Goal: Information Seeking & Learning: Learn about a topic

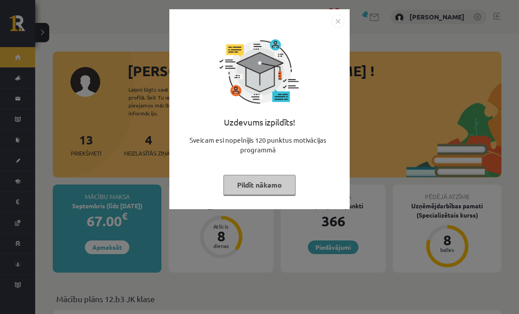
click at [279, 180] on button "Pildīt nākamo" at bounding box center [260, 185] width 72 height 20
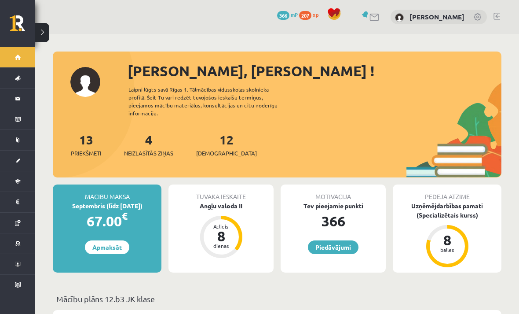
click at [48, 27] on button at bounding box center [42, 32] width 14 height 19
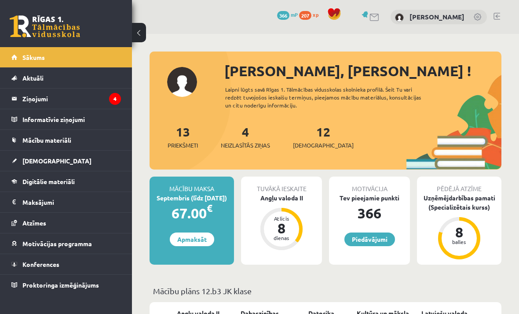
click at [48, 182] on span "Digitālie materiāli" at bounding box center [48, 181] width 52 height 8
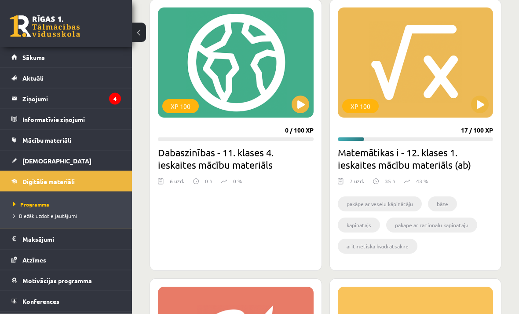
scroll to position [466, 0]
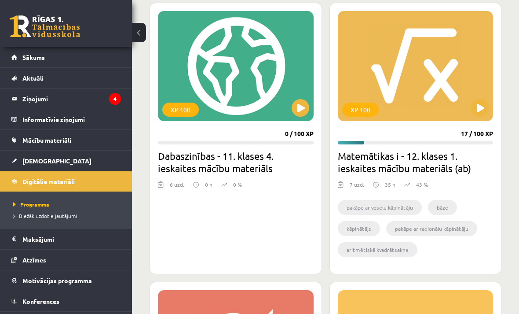
click at [479, 114] on button at bounding box center [480, 108] width 18 height 18
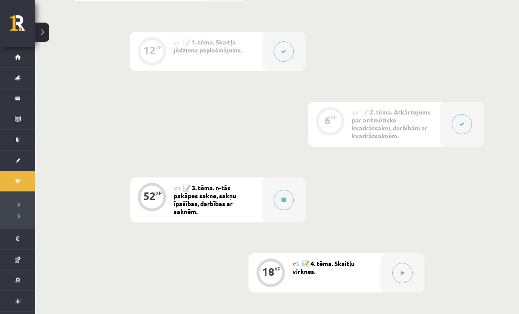
click at [279, 205] on button at bounding box center [284, 200] width 20 height 20
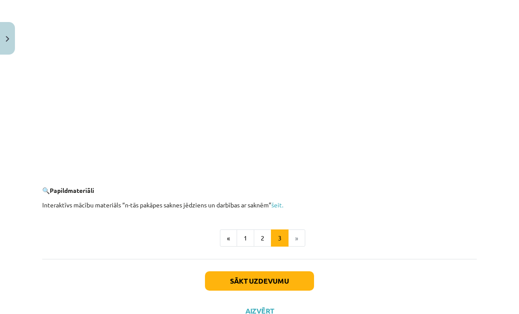
scroll to position [1570, 0]
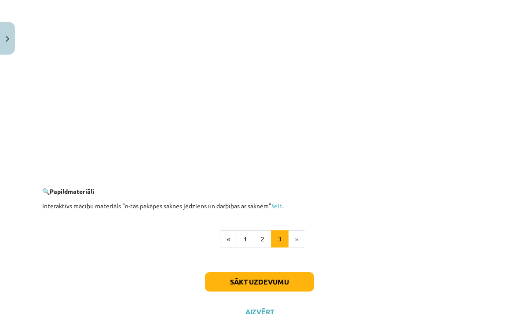
click at [268, 279] on button "Sākt uzdevumu" at bounding box center [259, 281] width 109 height 19
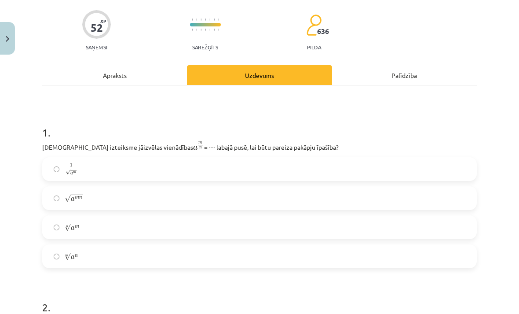
scroll to position [64, 0]
click at [247, 230] on label "n √ a m a m n" at bounding box center [259, 227] width 433 height 22
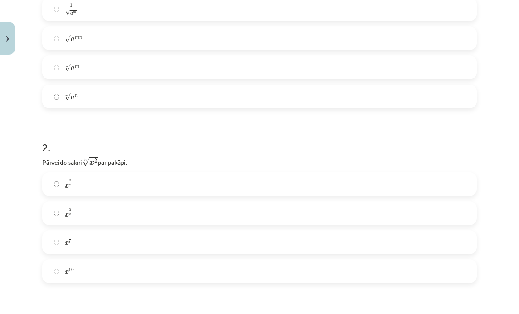
scroll to position [224, 0]
click at [136, 217] on label "x 2 5 x 2 5" at bounding box center [259, 213] width 433 height 22
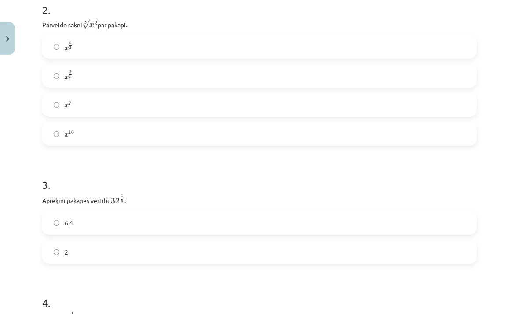
scroll to position [361, 0]
click at [116, 255] on label "2" at bounding box center [259, 252] width 433 height 22
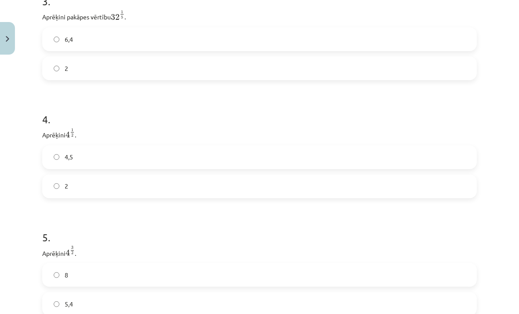
scroll to position [545, 0]
click at [215, 191] on label "2" at bounding box center [259, 186] width 433 height 22
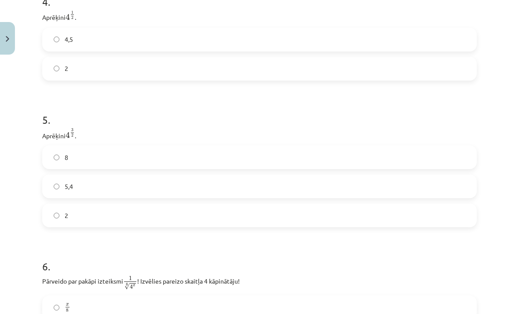
scroll to position [663, 0]
click at [121, 147] on label "8" at bounding box center [259, 157] width 433 height 22
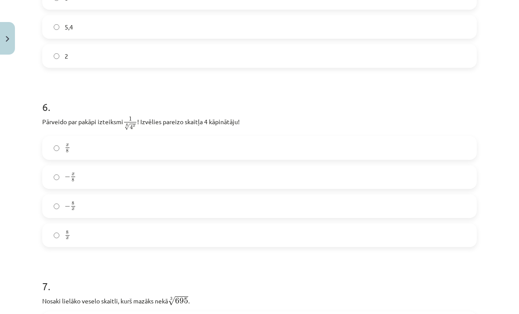
scroll to position [822, 0]
click at [187, 140] on label "x 8 x 8" at bounding box center [259, 147] width 433 height 22
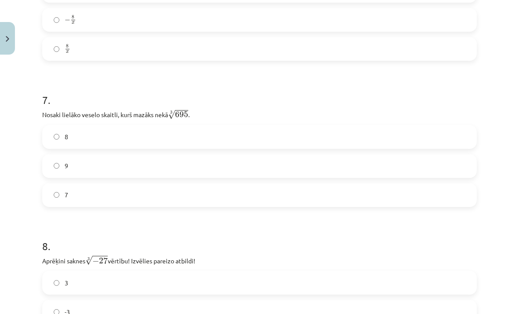
scroll to position [1012, 0]
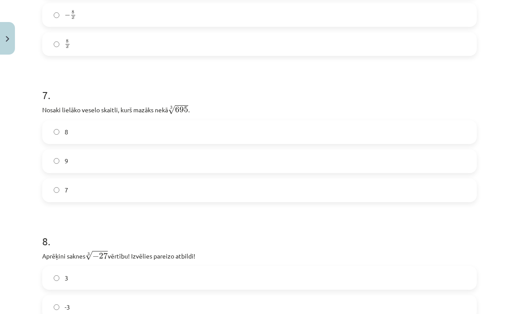
click at [162, 128] on label "8" at bounding box center [259, 132] width 433 height 22
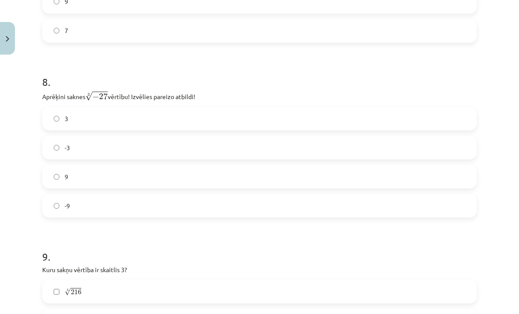
scroll to position [1190, 0]
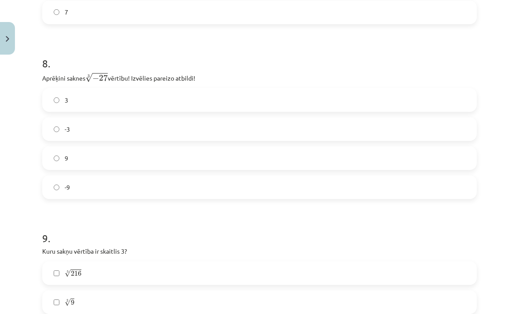
click at [135, 128] on label "-3" at bounding box center [259, 129] width 433 height 22
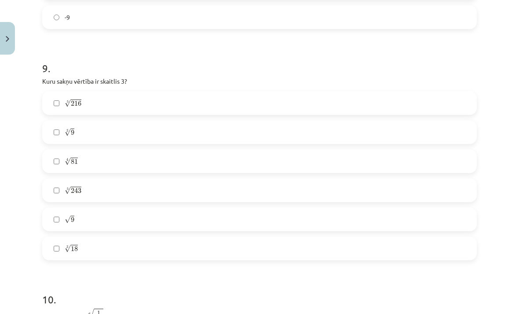
scroll to position [1361, 0]
click at [129, 184] on label "5 √ 243 243 5" at bounding box center [259, 189] width 433 height 22
click at [143, 164] on label "4 √ 81 81 4" at bounding box center [259, 160] width 433 height 22
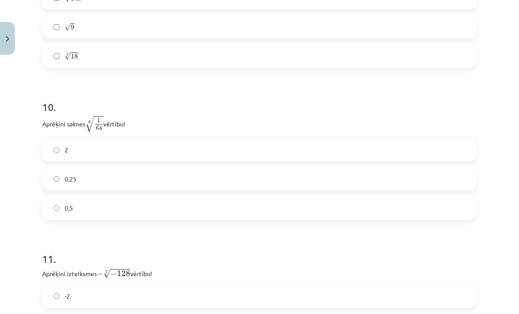
scroll to position [1563, 0]
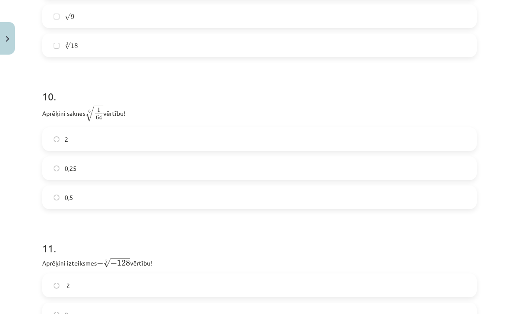
click at [115, 198] on label "0,5" at bounding box center [259, 197] width 433 height 22
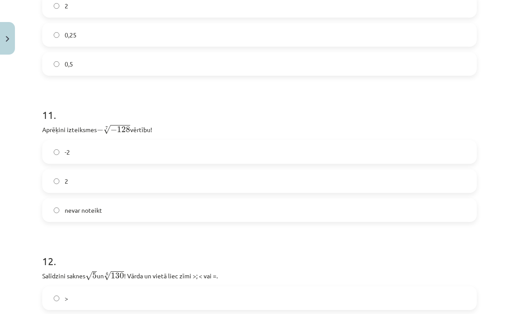
scroll to position [1696, 0]
click at [173, 176] on label "2" at bounding box center [259, 181] width 433 height 22
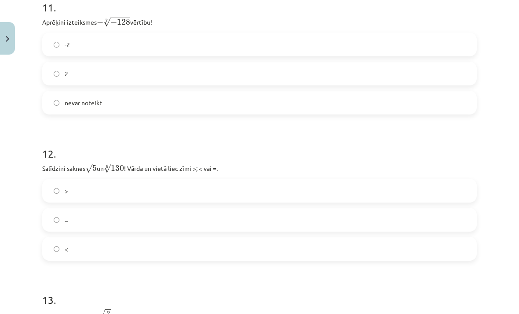
scroll to position [1804, 0]
click at [72, 243] on label "<" at bounding box center [259, 248] width 433 height 22
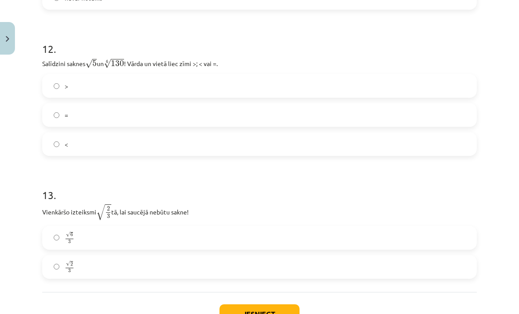
scroll to position [1944, 0]
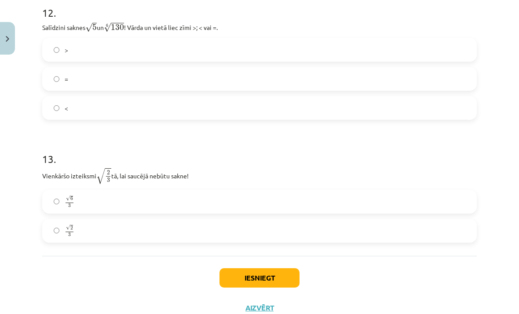
click at [121, 212] on label "√ 6 3 6 3" at bounding box center [259, 202] width 433 height 22
click at [264, 272] on button "Iesniegt" at bounding box center [260, 277] width 80 height 19
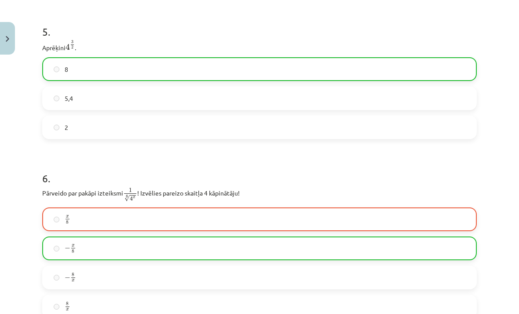
scroll to position [751, 0]
click at [245, 219] on label "x 8 x 8" at bounding box center [259, 219] width 433 height 22
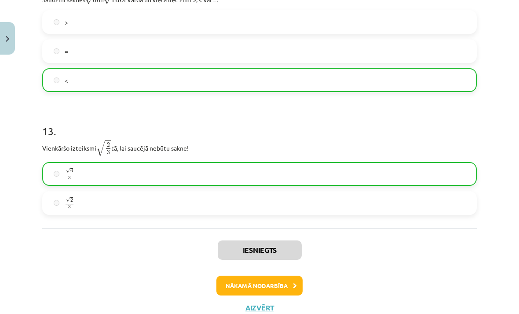
click at [248, 285] on button "Nākamā nodarbība" at bounding box center [259, 285] width 86 height 20
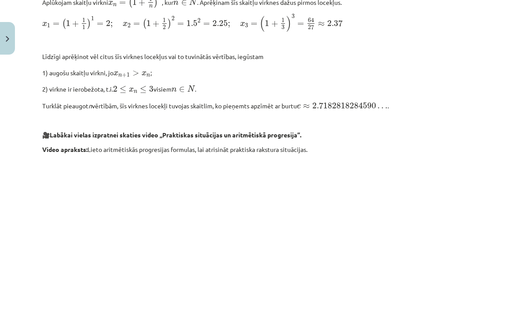
scroll to position [687, 0]
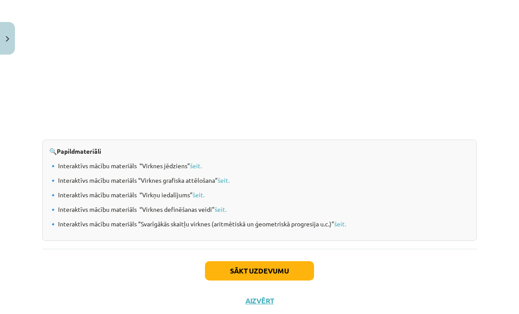
click at [242, 280] on button "Sākt uzdevumu" at bounding box center [259, 270] width 109 height 19
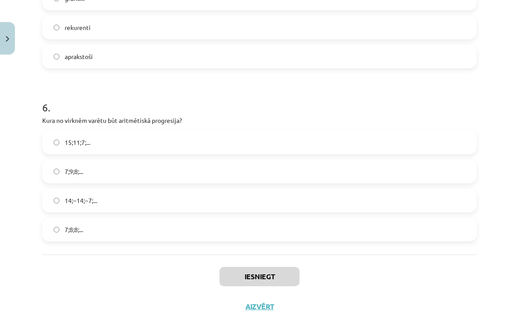
scroll to position [957, 0]
click at [256, 303] on button "Aizvērt" at bounding box center [259, 307] width 33 height 9
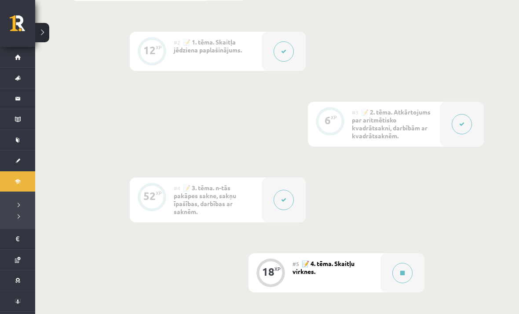
click at [304, 265] on span "📝 4. tēma. Skaitļu virknes." at bounding box center [324, 267] width 62 height 16
click at [277, 271] on div "18 XP" at bounding box center [270, 271] width 26 height 26
click at [409, 272] on button at bounding box center [402, 273] width 20 height 20
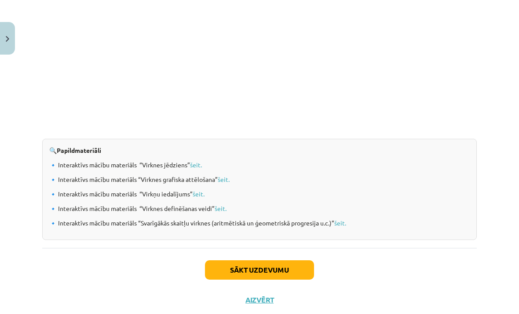
scroll to position [888, 0]
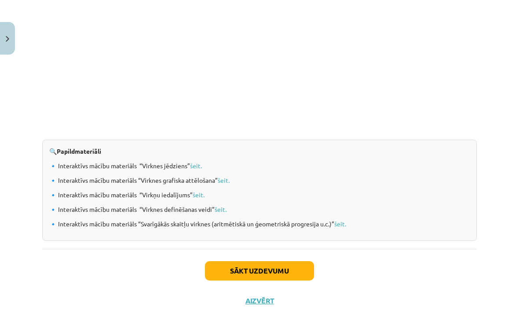
click at [273, 277] on button "Sākt uzdevumu" at bounding box center [259, 270] width 109 height 19
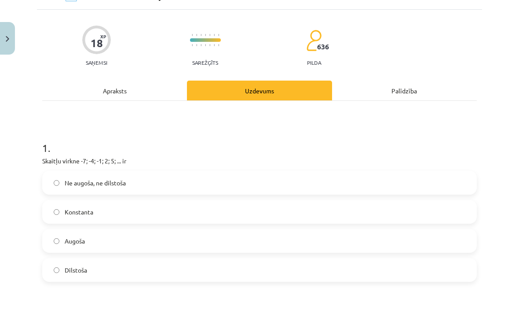
scroll to position [49, 0]
click at [273, 277] on label "Dilstoša" at bounding box center [259, 270] width 433 height 22
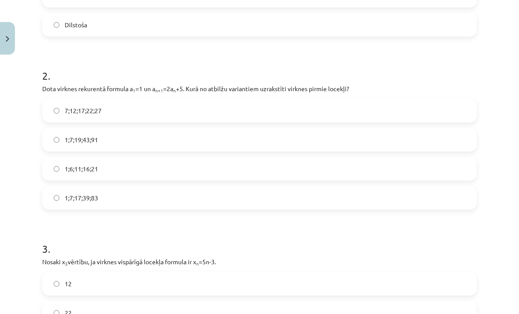
scroll to position [294, 0]
click at [146, 142] on label "1;7;19;43;91" at bounding box center [259, 139] width 433 height 22
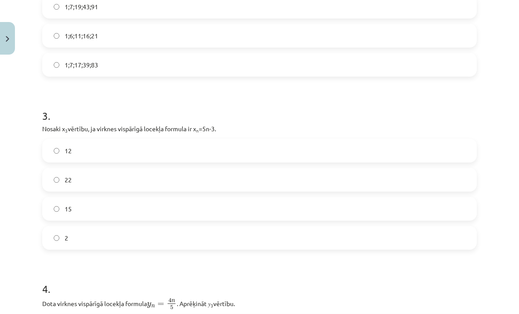
scroll to position [440, 0]
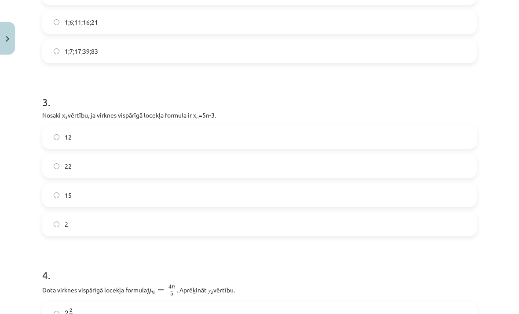
click at [180, 131] on label "12" at bounding box center [259, 137] width 433 height 22
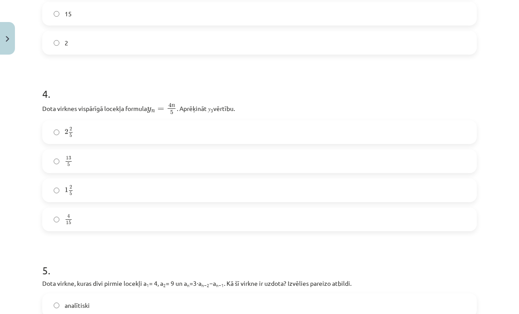
scroll to position [622, 0]
click at [172, 126] on label "2 2 5 2 2 5" at bounding box center [259, 132] width 433 height 22
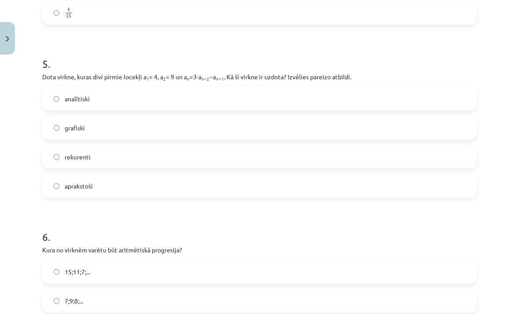
scroll to position [829, 0]
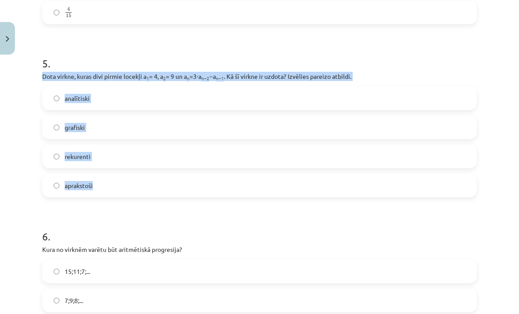
copy div "Dota virkne, kuras divi pirmie locekļi a 1 = 4, a 2 = 9 un a n =3⋅a n−2 −a n−1 …"
click at [162, 220] on h1 "6 ." at bounding box center [259, 228] width 435 height 27
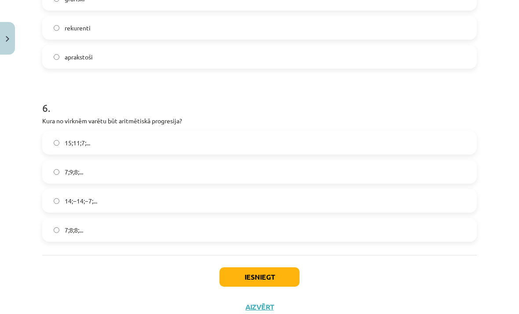
scroll to position [957, 0]
click at [208, 134] on label "15;11;7;..." at bounding box center [259, 143] width 433 height 22
click at [232, 273] on button "Iesniegt" at bounding box center [260, 277] width 80 height 19
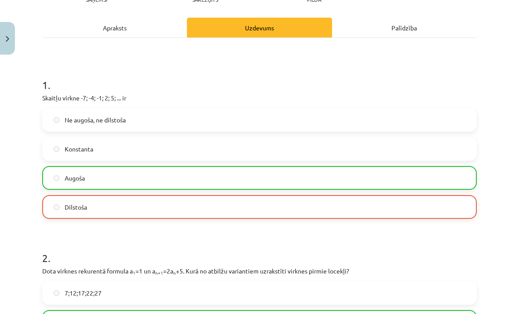
scroll to position [112, 0]
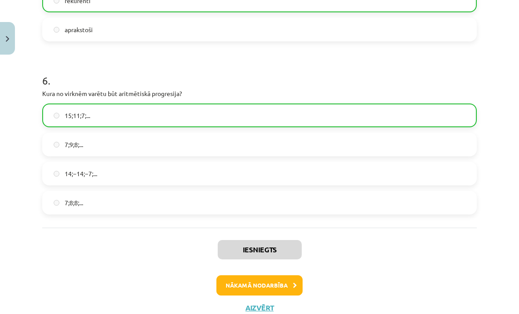
click at [279, 282] on button "Nākamā nodarbība" at bounding box center [259, 285] width 86 height 20
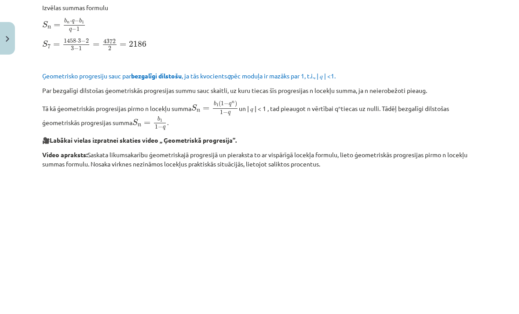
scroll to position [620, 0]
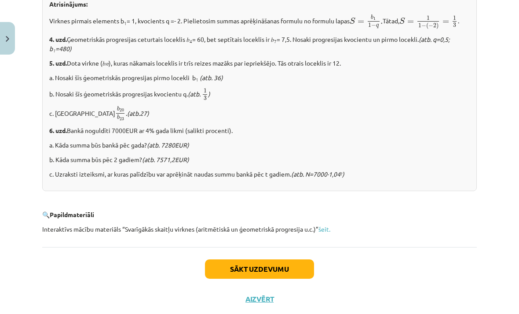
click at [260, 278] on button "Sākt uzdevumu" at bounding box center [259, 268] width 109 height 19
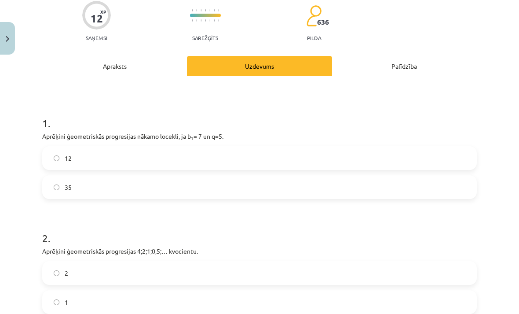
scroll to position [73, 0]
click at [157, 61] on div "Apraksts" at bounding box center [114, 66] width 145 height 20
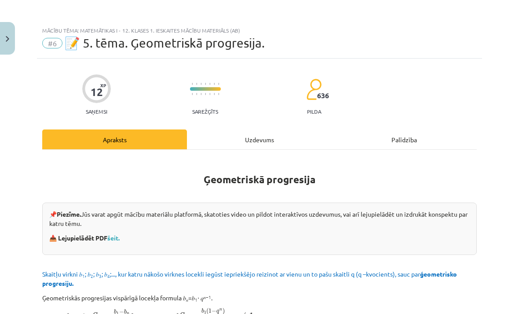
scroll to position [0, 0]
click at [270, 141] on div "Uzdevums" at bounding box center [259, 139] width 145 height 20
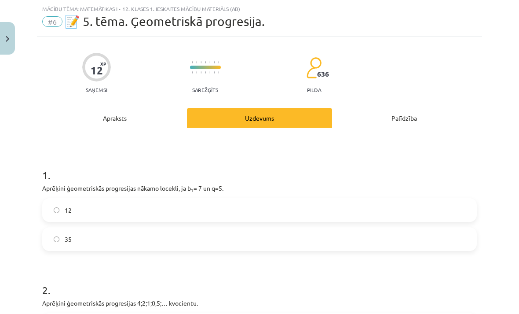
scroll to position [22, 0]
click at [143, 120] on div "Apraksts" at bounding box center [114, 117] width 145 height 20
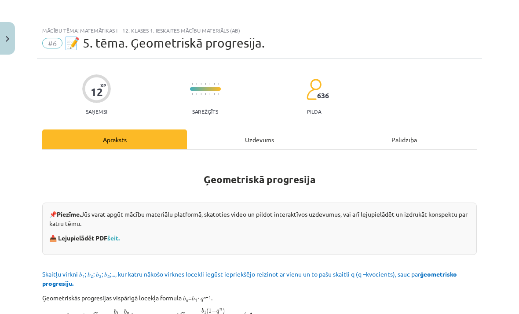
scroll to position [0, 0]
click at [258, 145] on div "Uzdevums" at bounding box center [259, 139] width 145 height 20
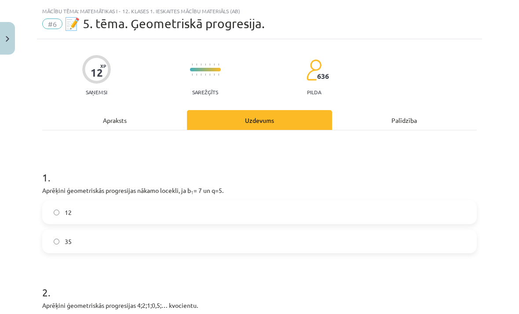
scroll to position [22, 0]
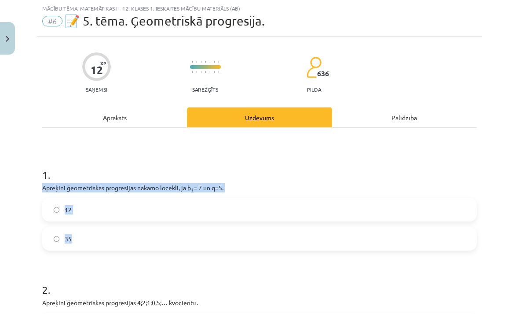
copy div "Aprēķini ģeometriskās progresijas nākamo locekli, ja b 1 = 7 un q=5. 12 35"
click at [17, 268] on div "Mācību tēma: Matemātikas i - 12. klases 1. ieskaites mācību materiāls (ab) #6 📝…" at bounding box center [259, 157] width 519 height 314
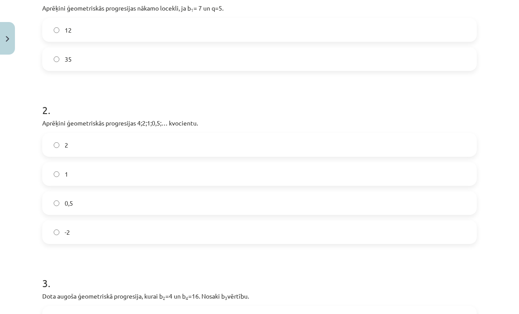
scroll to position [202, 0]
click at [269, 58] on label "35" at bounding box center [259, 59] width 433 height 22
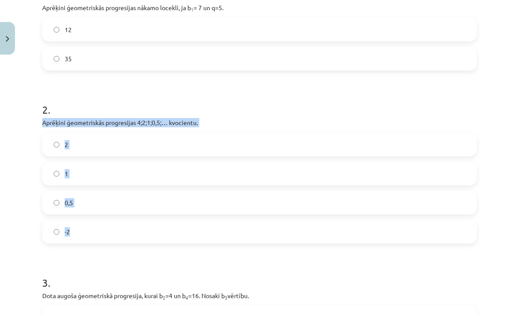
copy div "Aprēķini ģeometriskās progresijas 4;2;1;0,5;… kvocientu. 2 1 0,5 -2"
click at [201, 100] on h1 "2 ." at bounding box center [259, 101] width 435 height 27
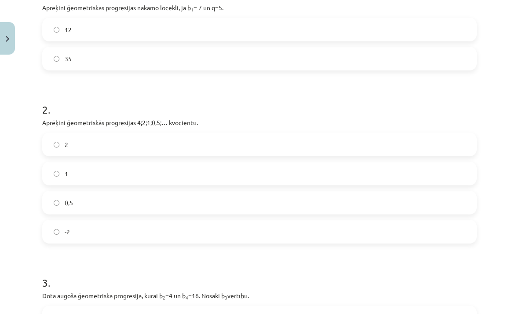
click at [140, 213] on label "0,5" at bounding box center [259, 202] width 433 height 22
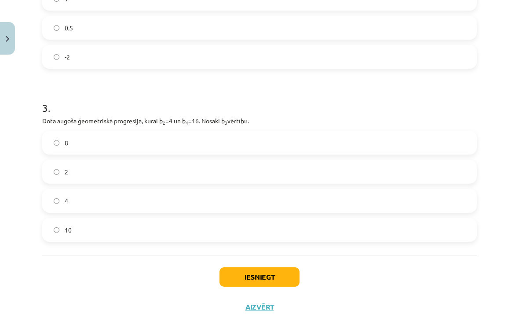
scroll to position [376, 0]
click at [161, 231] on label "10" at bounding box center [259, 230] width 433 height 22
click at [273, 275] on button "Iesniegt" at bounding box center [260, 277] width 80 height 19
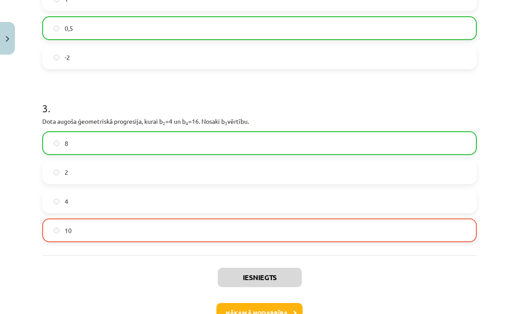
click at [213, 136] on label "8" at bounding box center [259, 143] width 433 height 22
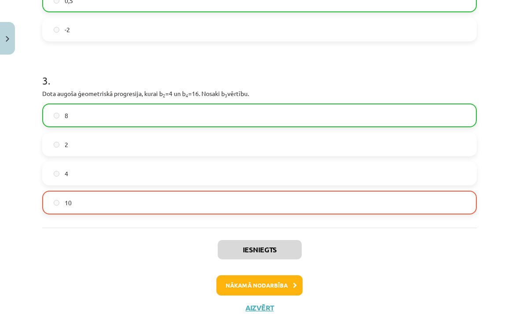
click at [266, 282] on button "Nākamā nodarbība" at bounding box center [259, 285] width 86 height 20
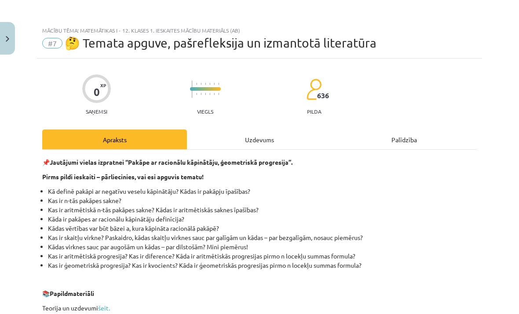
scroll to position [0, 0]
click at [278, 138] on div "Uzdevums" at bounding box center [259, 139] width 145 height 20
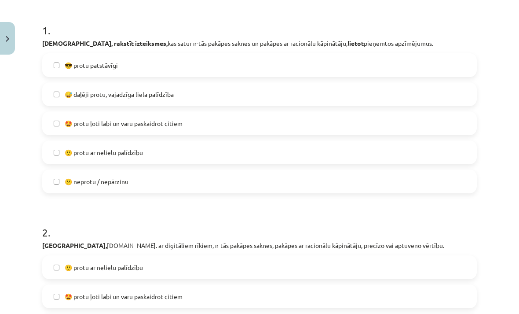
scroll to position [158, 0]
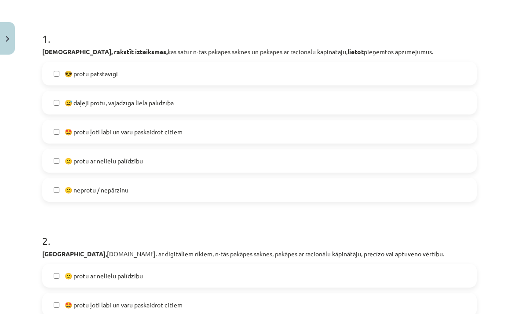
click at [295, 169] on label "🙂 protu ar nelielu palīdzību" at bounding box center [259, 161] width 433 height 22
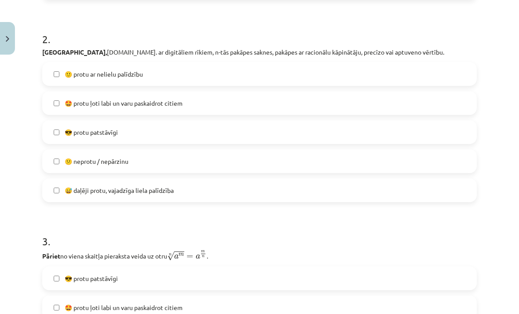
scroll to position [359, 0]
click at [358, 80] on label "🙂 protu ar nelielu palīdzību" at bounding box center [259, 74] width 433 height 22
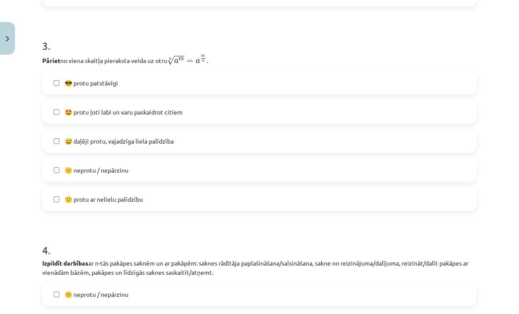
scroll to position [555, 0]
click at [352, 91] on label "😎 protu patstāvīgi" at bounding box center [259, 83] width 433 height 22
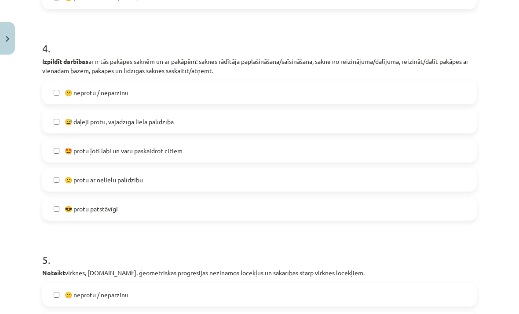
scroll to position [756, 0]
click at [261, 187] on label "🙂 protu ar nelielu palīdzību" at bounding box center [259, 180] width 433 height 22
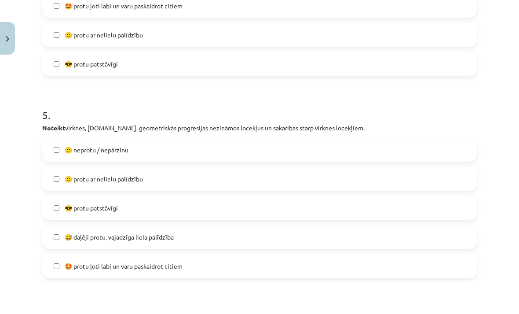
scroll to position [901, 0]
click at [265, 184] on label "🙂 protu ar nelielu palīdzību" at bounding box center [259, 179] width 433 height 22
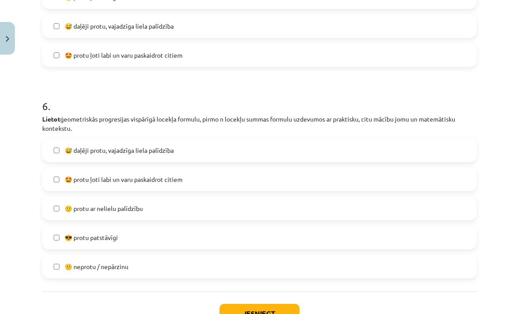
scroll to position [1113, 0]
click at [233, 216] on label "🙂 protu ar nelielu palīdzību" at bounding box center [259, 207] width 433 height 22
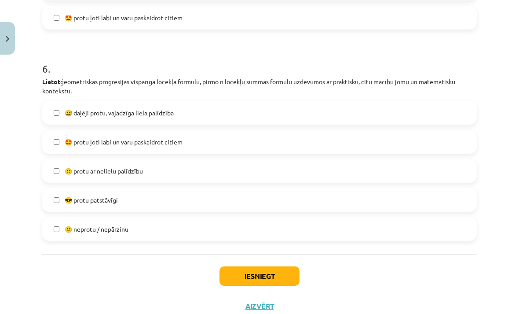
scroll to position [1148, 0]
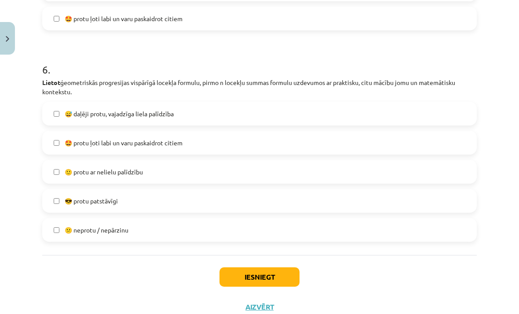
click at [246, 275] on button "Iesniegt" at bounding box center [260, 276] width 80 height 19
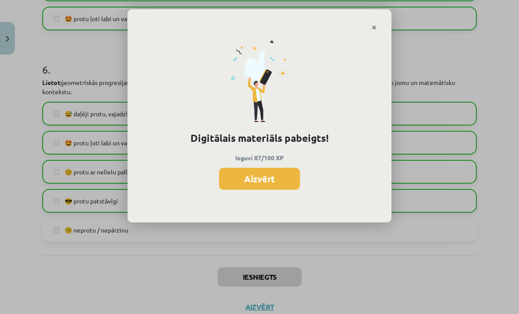
click at [281, 178] on button "Aizvērt" at bounding box center [259, 179] width 81 height 22
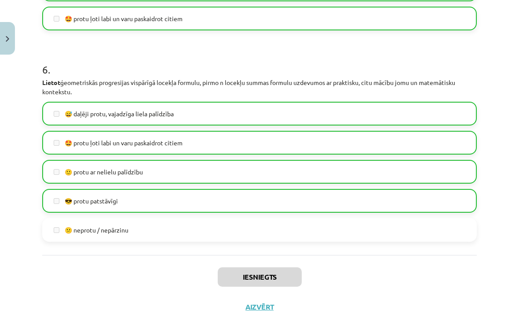
click at [258, 309] on button "Aizvērt" at bounding box center [259, 306] width 33 height 9
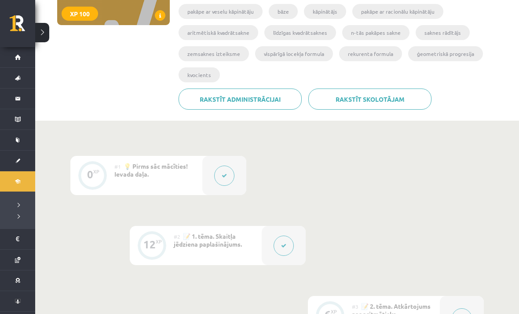
scroll to position [0, 0]
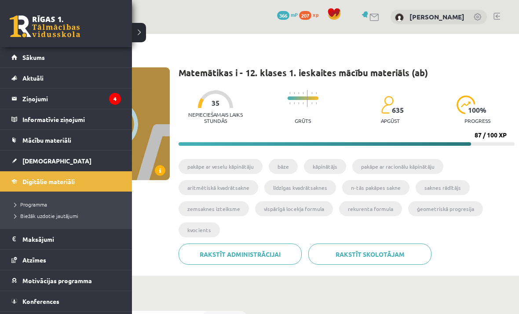
click at [19, 37] on link at bounding box center [45, 26] width 70 height 22
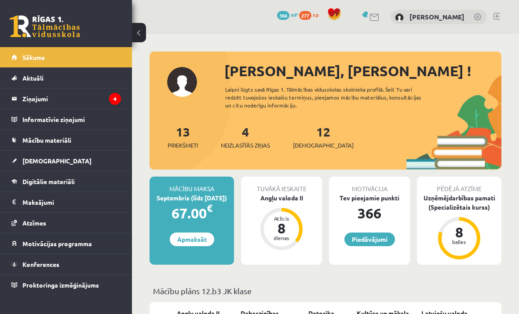
click at [95, 80] on link "Aktuāli" at bounding box center [66, 78] width 110 height 20
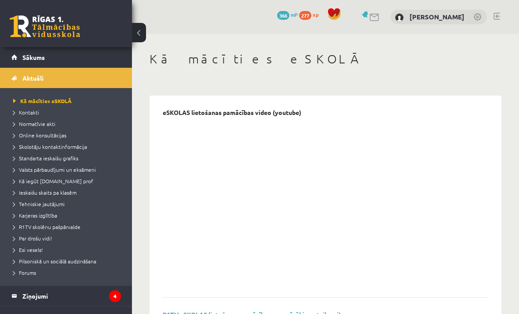
click at [57, 59] on link "Sākums" at bounding box center [66, 57] width 110 height 20
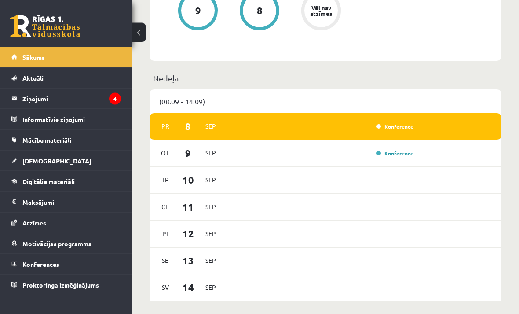
scroll to position [506, 0]
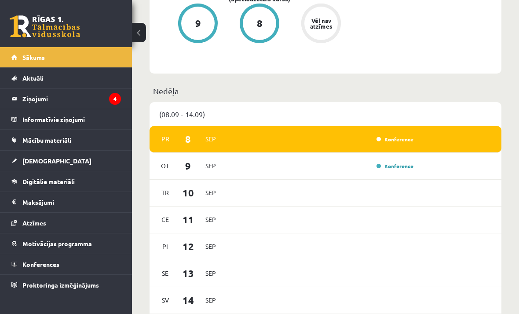
click at [399, 143] on link "Konference" at bounding box center [395, 139] width 37 height 7
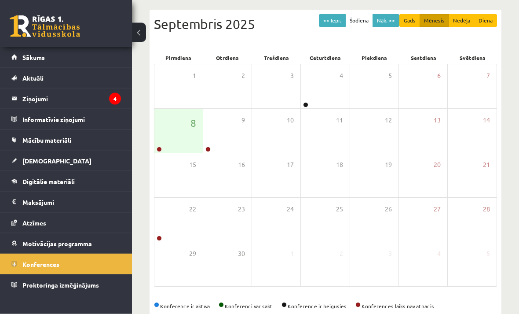
scroll to position [88, 0]
click at [180, 157] on icon at bounding box center [180, 158] width 5 height 5
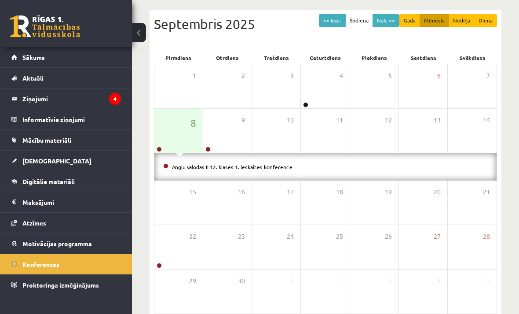
click at [230, 168] on link "Angļu valodas II 12. klases 1. ieskaites konference" at bounding box center [232, 166] width 121 height 7
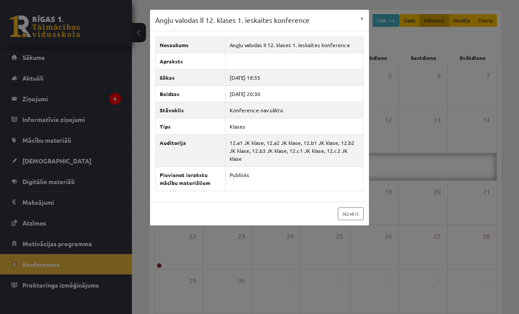
click at [361, 20] on button "×" at bounding box center [362, 18] width 14 height 17
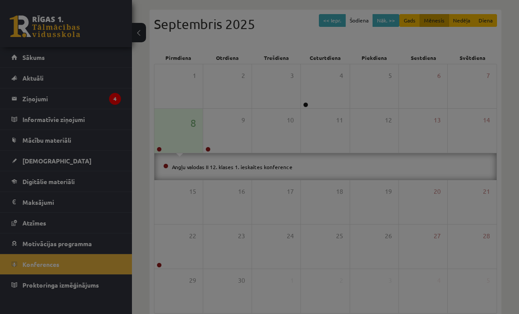
scroll to position [77, 0]
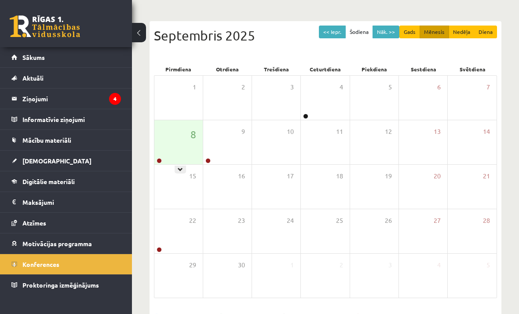
click at [185, 166] on div at bounding box center [180, 169] width 11 height 8
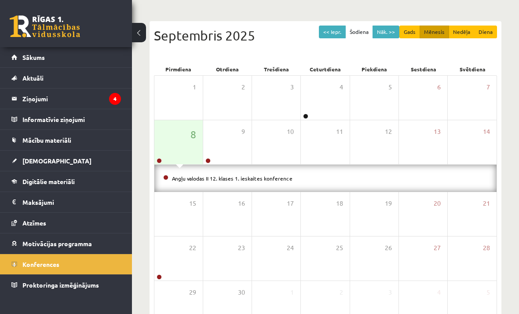
click at [182, 176] on link "Angļu valodas II 12. klases 1. ieskaites konference" at bounding box center [232, 178] width 121 height 7
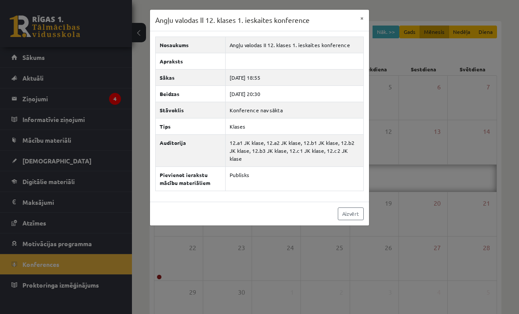
click at [359, 16] on button "×" at bounding box center [362, 18] width 14 height 17
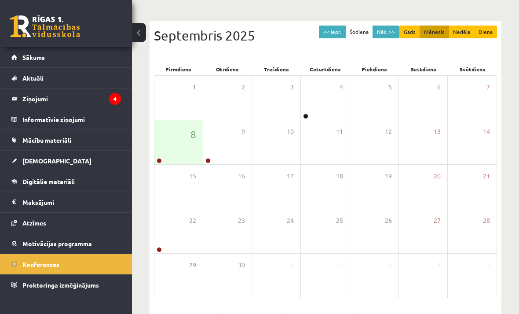
click at [105, 94] on legend "Ziņojumi 4" at bounding box center [71, 98] width 99 height 20
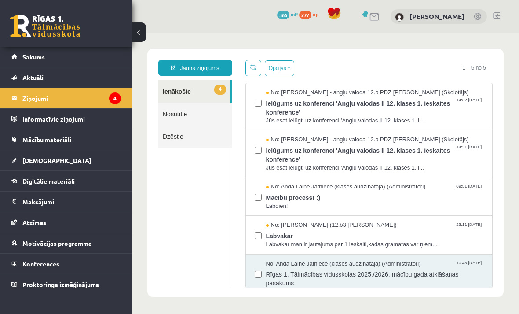
click at [476, 234] on span "Labvakar" at bounding box center [375, 234] width 218 height 11
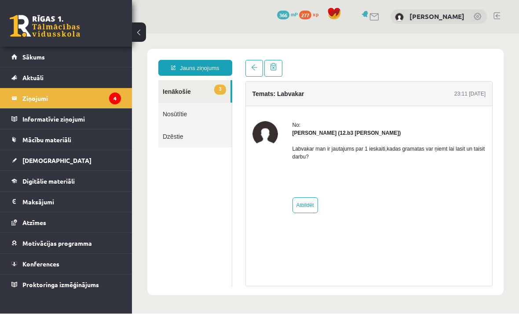
click at [253, 73] on link at bounding box center [255, 68] width 18 height 17
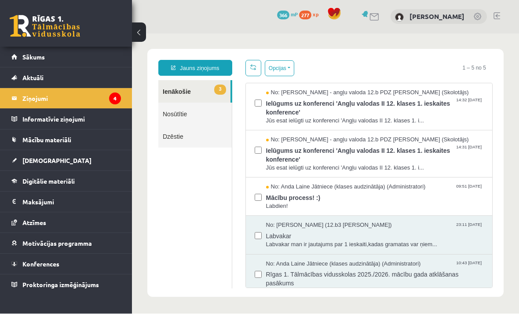
click at [477, 191] on span "Mācību process! :)" at bounding box center [375, 196] width 218 height 11
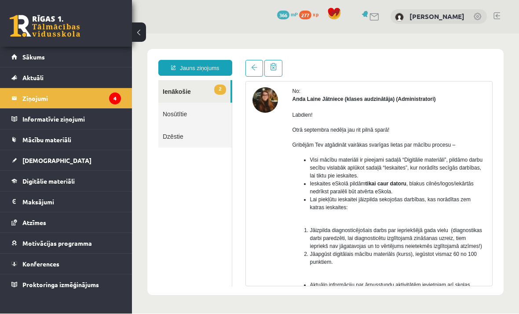
scroll to position [35, 0]
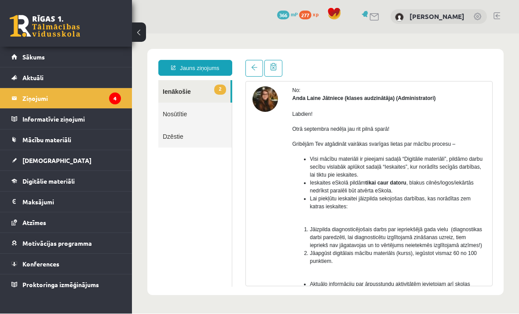
click at [255, 105] on img at bounding box center [266, 99] width 26 height 26
click at [267, 107] on img at bounding box center [266, 99] width 26 height 26
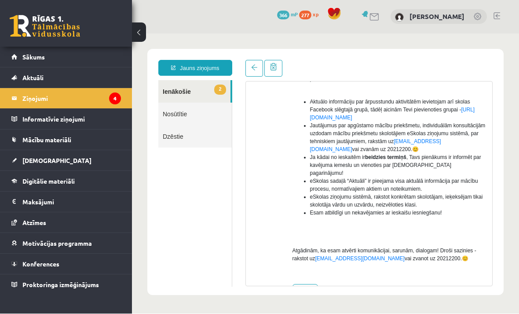
scroll to position [216, 0]
click at [249, 73] on link at bounding box center [255, 68] width 18 height 17
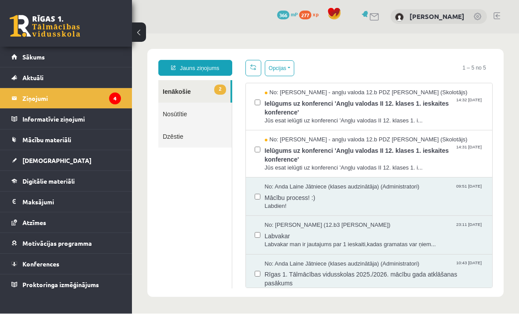
scroll to position [0, 0]
click at [310, 150] on span "Ielūgums uz konferenci 'Angļu valodas II 12. klases 1. ieskaites konference'" at bounding box center [375, 154] width 218 height 20
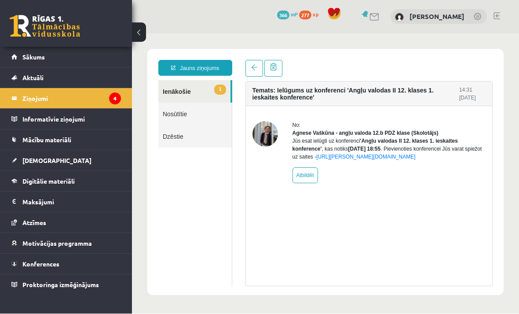
click at [250, 65] on link at bounding box center [255, 68] width 18 height 17
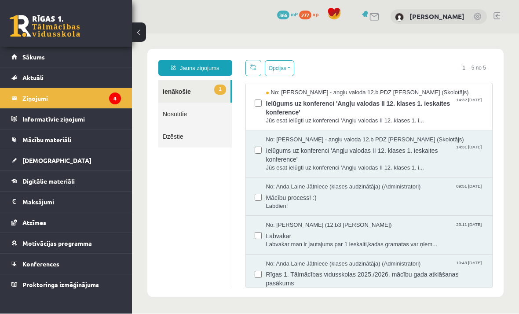
click at [322, 114] on span "Ielūgums uz konferenci 'Angļu valodas II 12. klases 1. ieskaites konference'" at bounding box center [375, 107] width 218 height 20
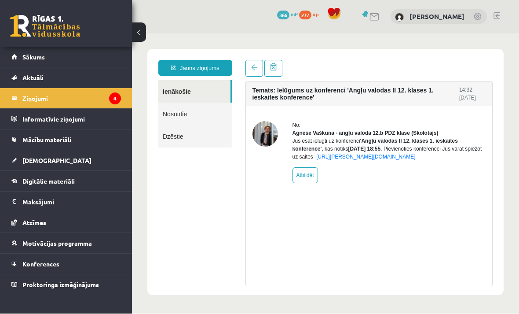
click at [42, 155] on link "[DEMOGRAPHIC_DATA]" at bounding box center [66, 160] width 110 height 20
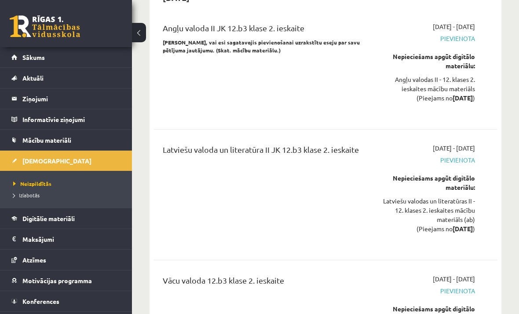
scroll to position [4195, 0]
